Goal: Task Accomplishment & Management: Use online tool/utility

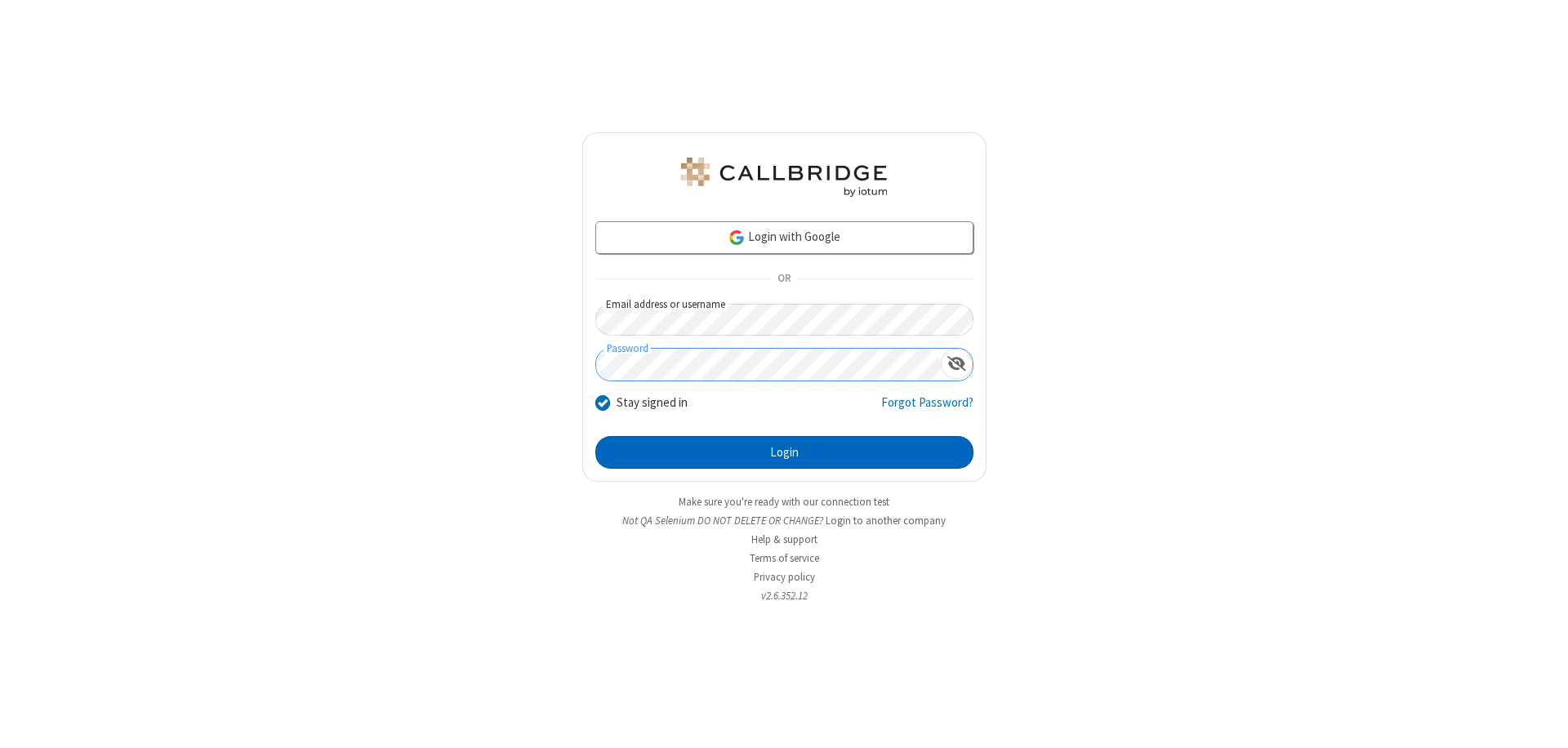
click at [784, 452] on button "Login" at bounding box center [784, 452] width 378 height 32
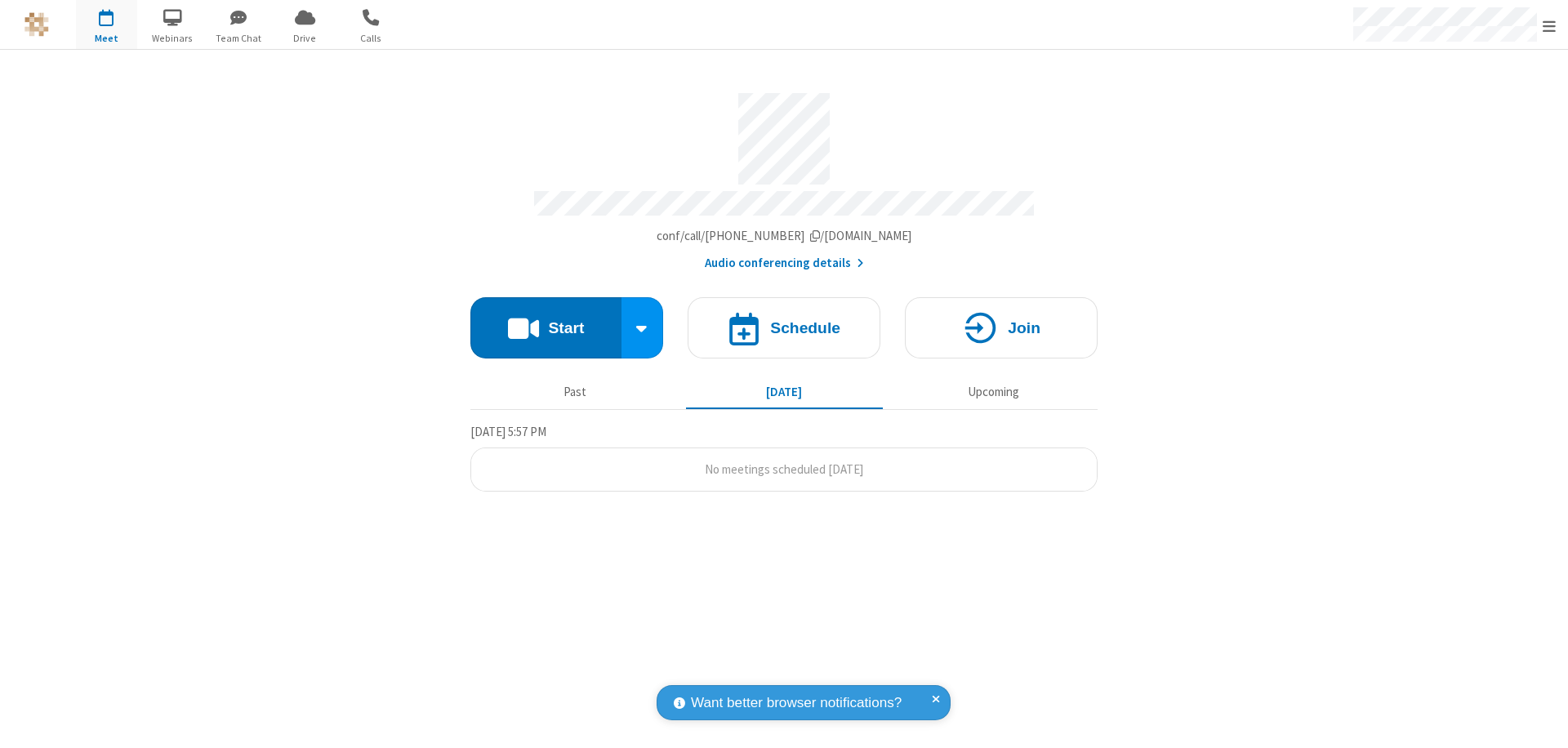
click at [1549, 25] on span "Open menu" at bounding box center [1549, 26] width 13 height 16
click at [304, 38] on span "Drive" at bounding box center [304, 39] width 61 height 14
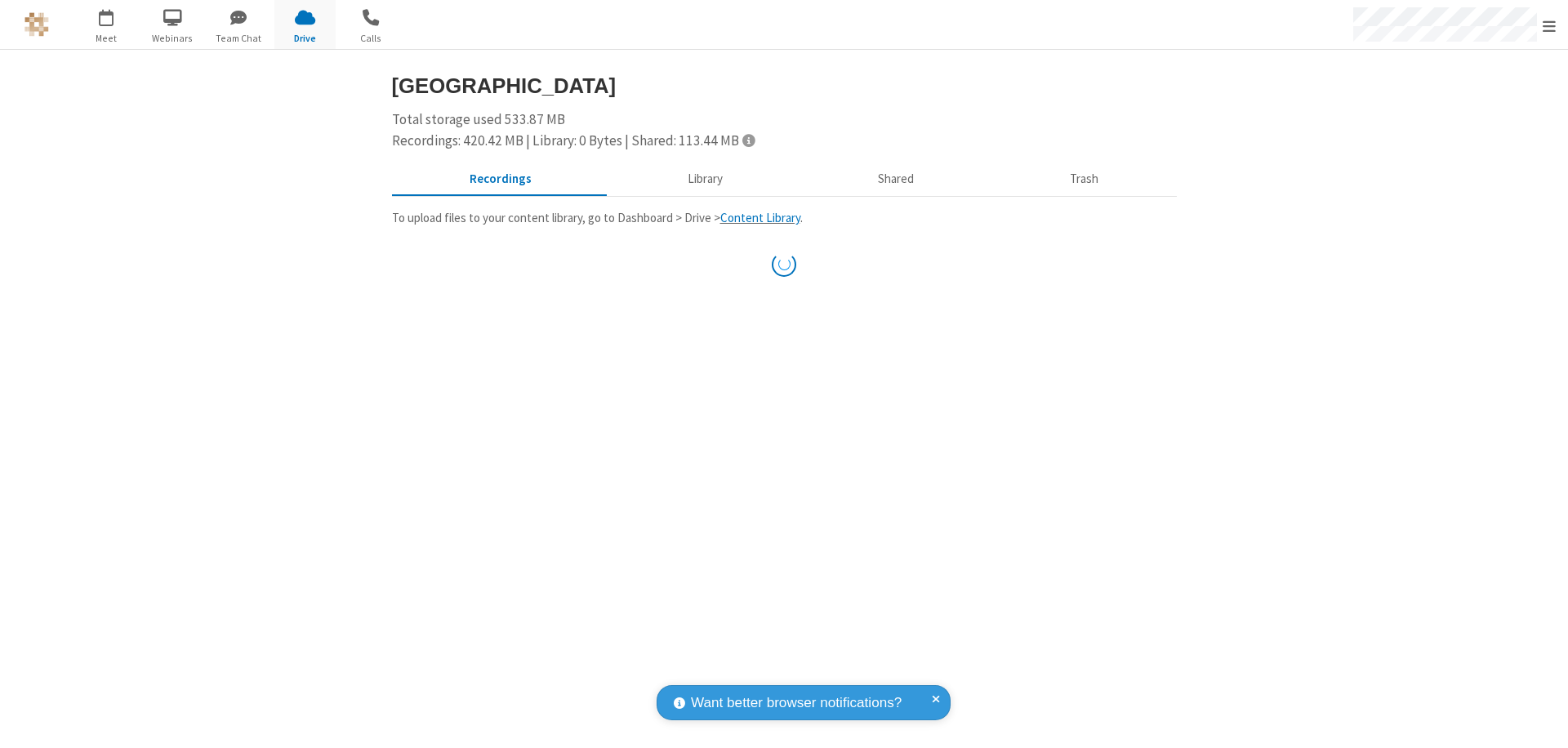
click at [702, 179] on button "Library" at bounding box center [704, 179] width 191 height 31
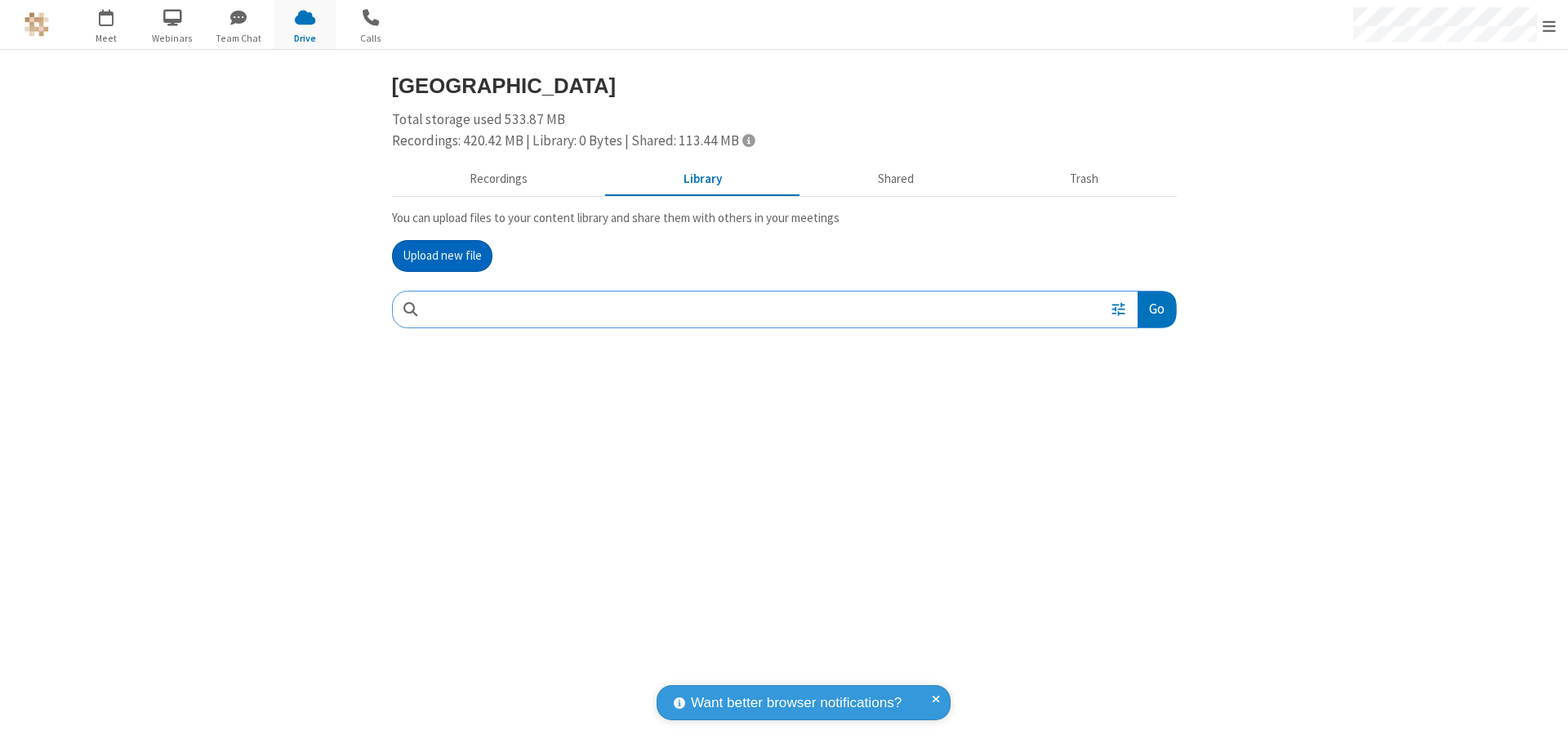
click at [441, 255] on button "Upload new file" at bounding box center [442, 256] width 100 height 32
